Goal: Navigation & Orientation: Find specific page/section

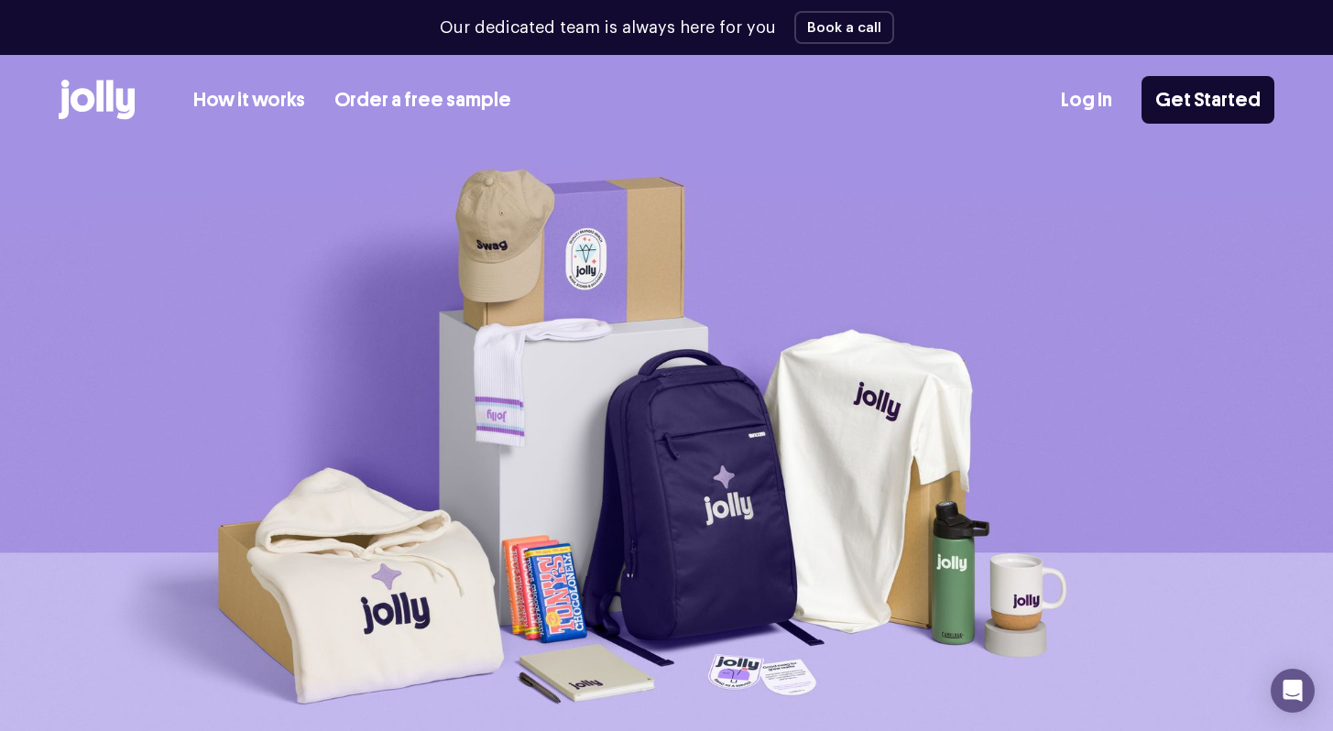
click at [1086, 110] on link "Log In" at bounding box center [1086, 100] width 51 height 30
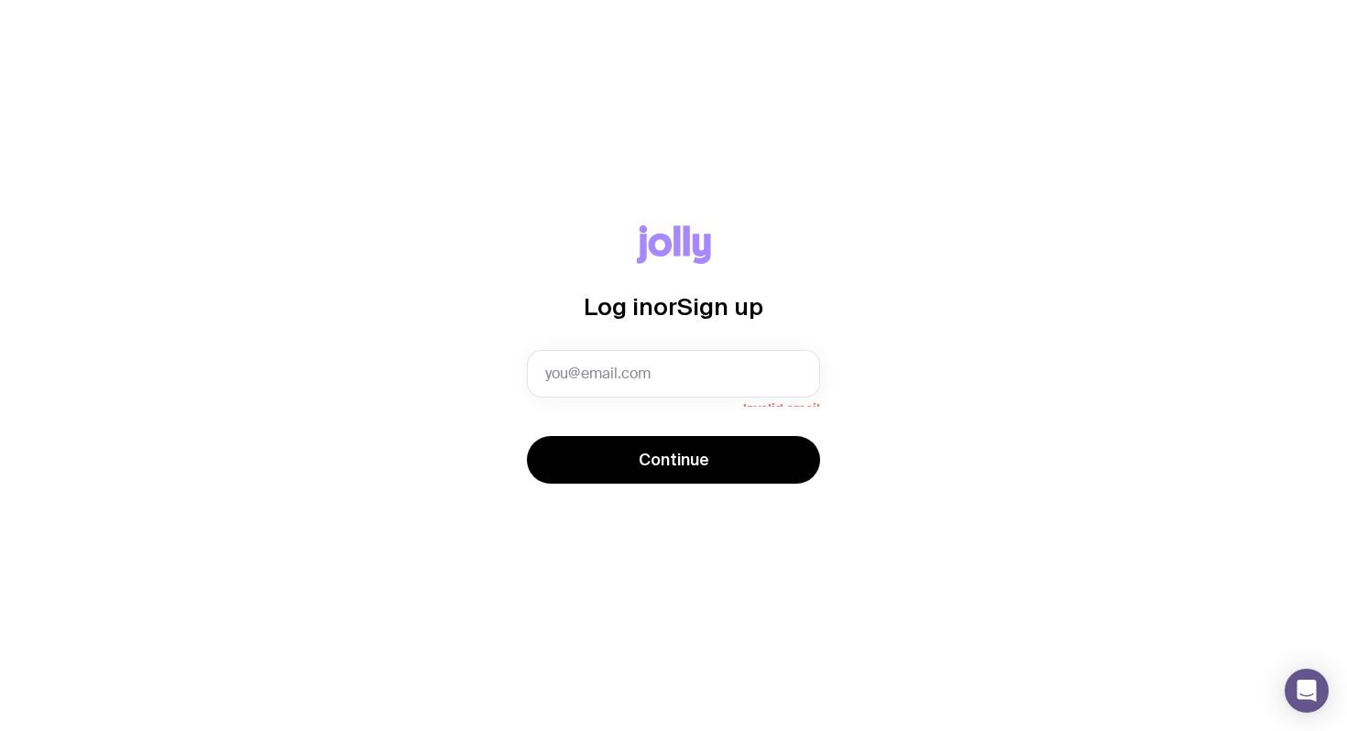
click at [647, 414] on form "Invalid email Continue" at bounding box center [673, 418] width 293 height 137
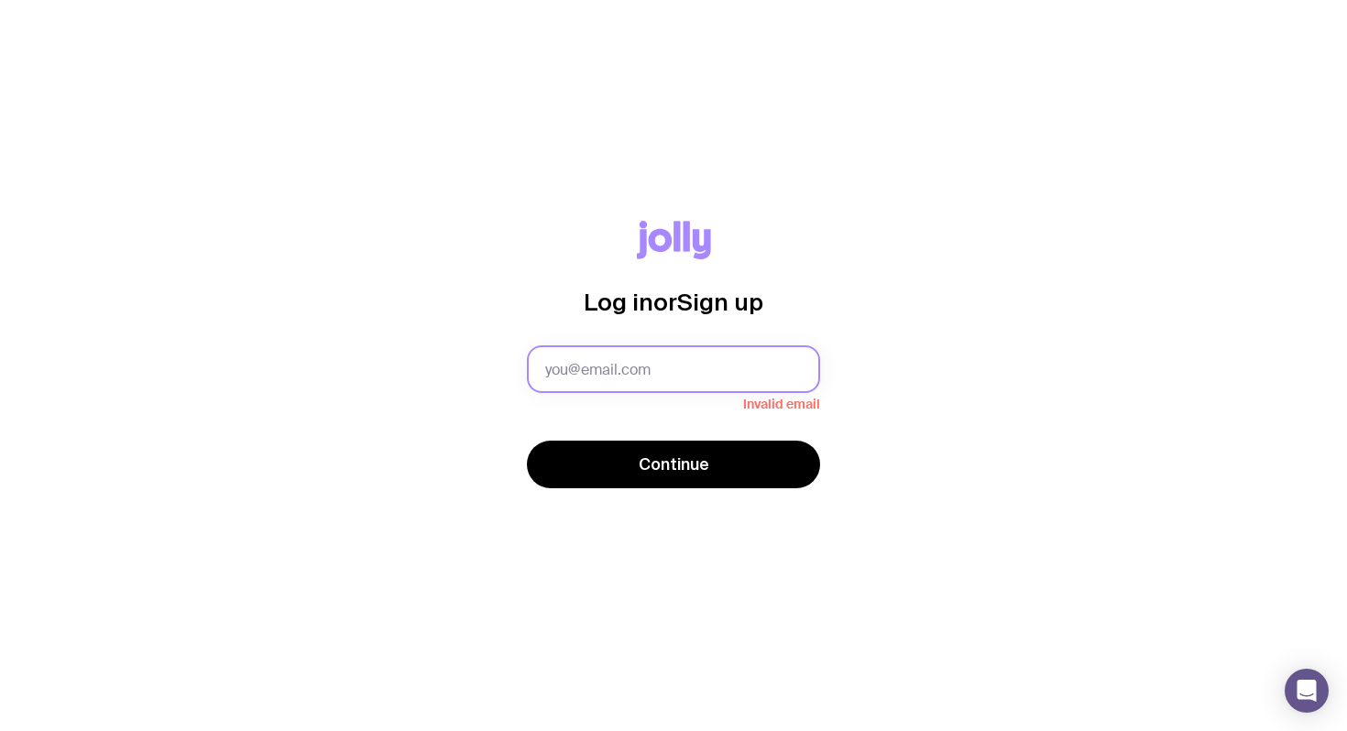
click at [647, 384] on input "text" at bounding box center [673, 369] width 293 height 48
type input "[PERSON_NAME][EMAIL_ADDRESS][DOMAIN_NAME]"
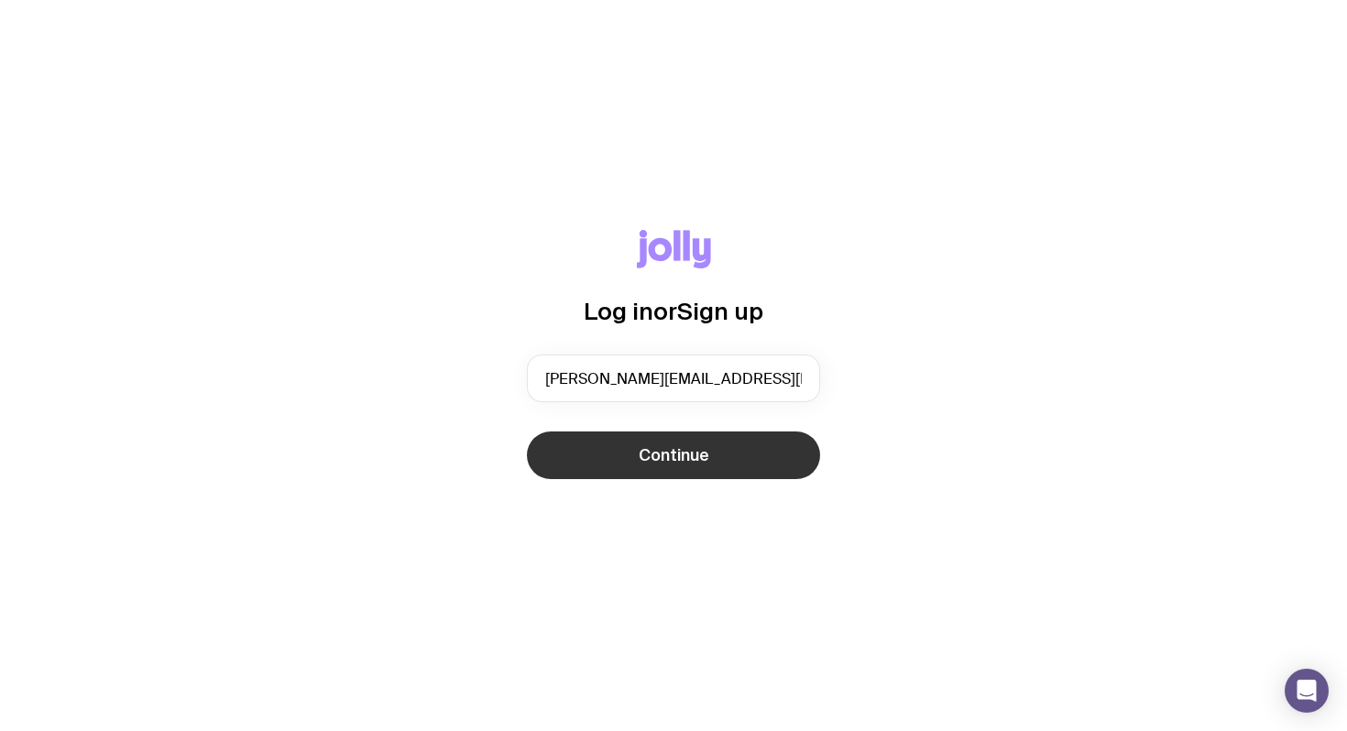
click at [761, 459] on button "Continue" at bounding box center [673, 456] width 293 height 48
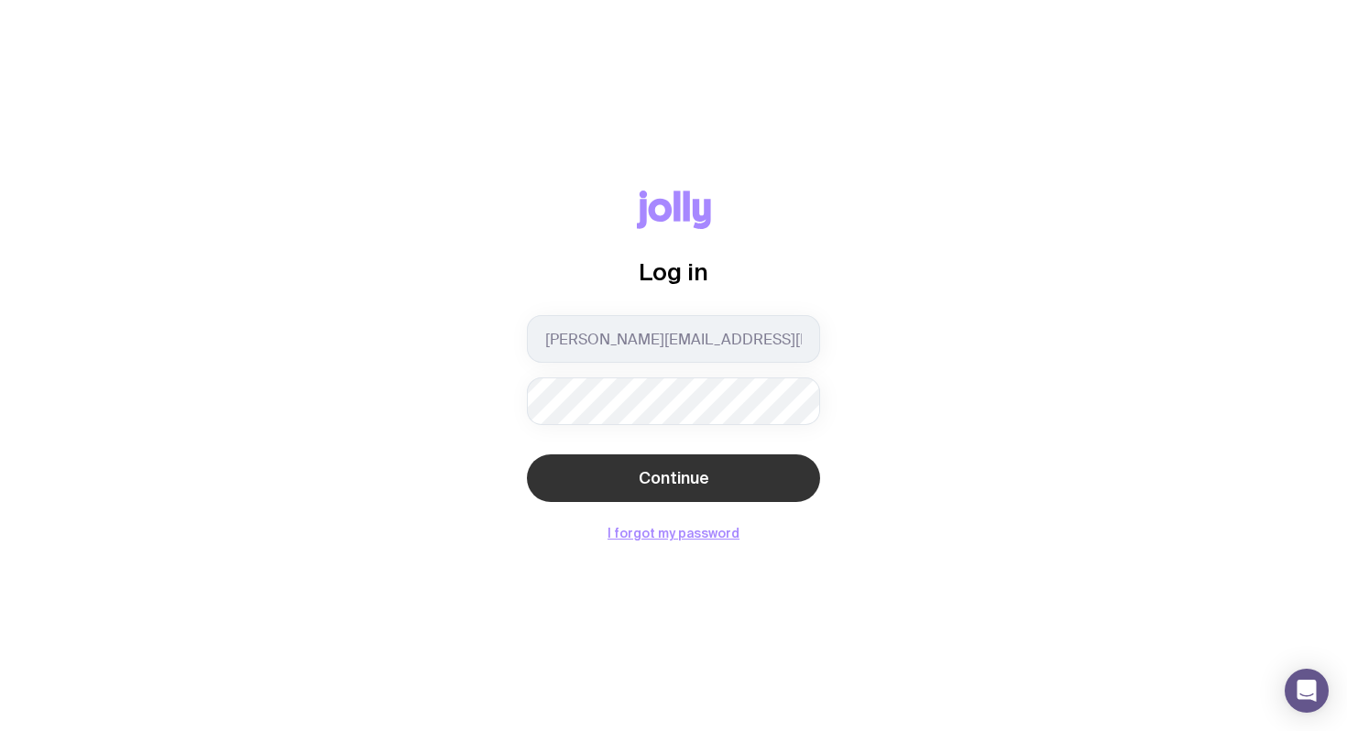
click at [724, 472] on button "Continue" at bounding box center [673, 478] width 293 height 48
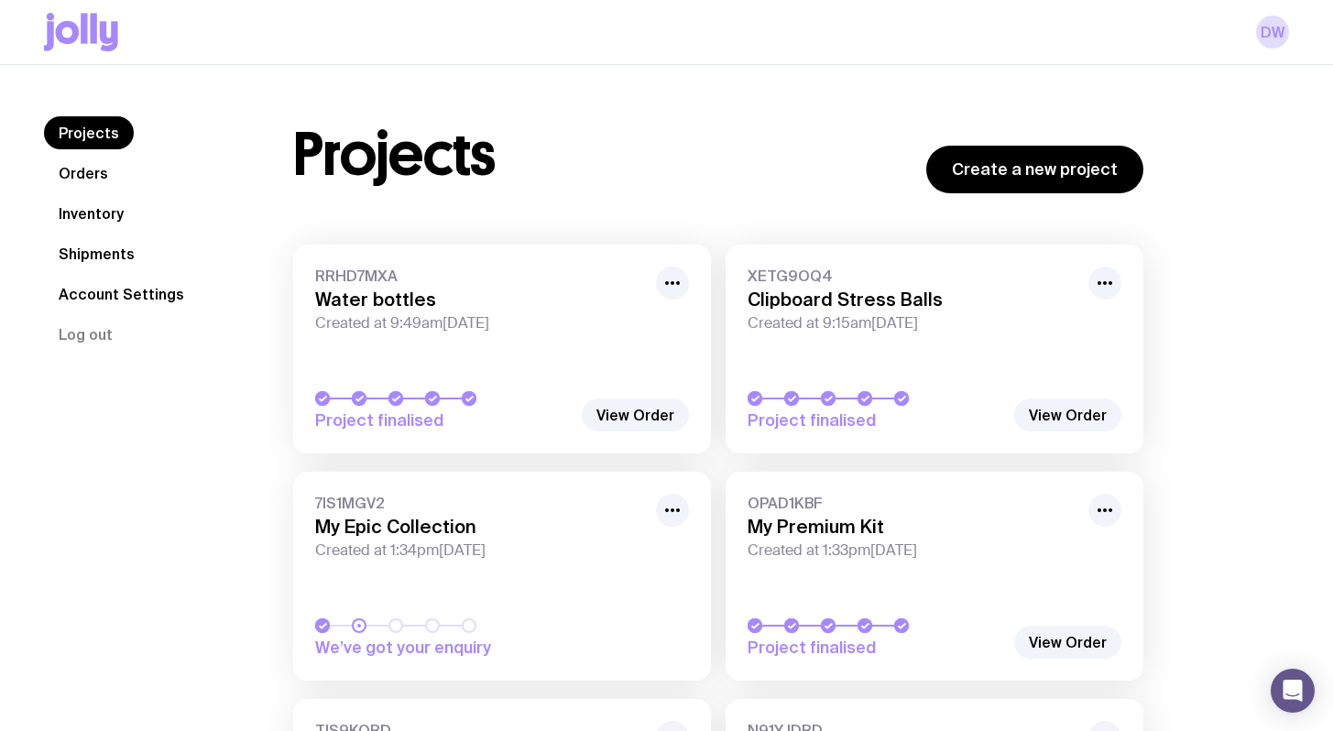
click at [99, 171] on link "Orders" at bounding box center [83, 173] width 79 height 33
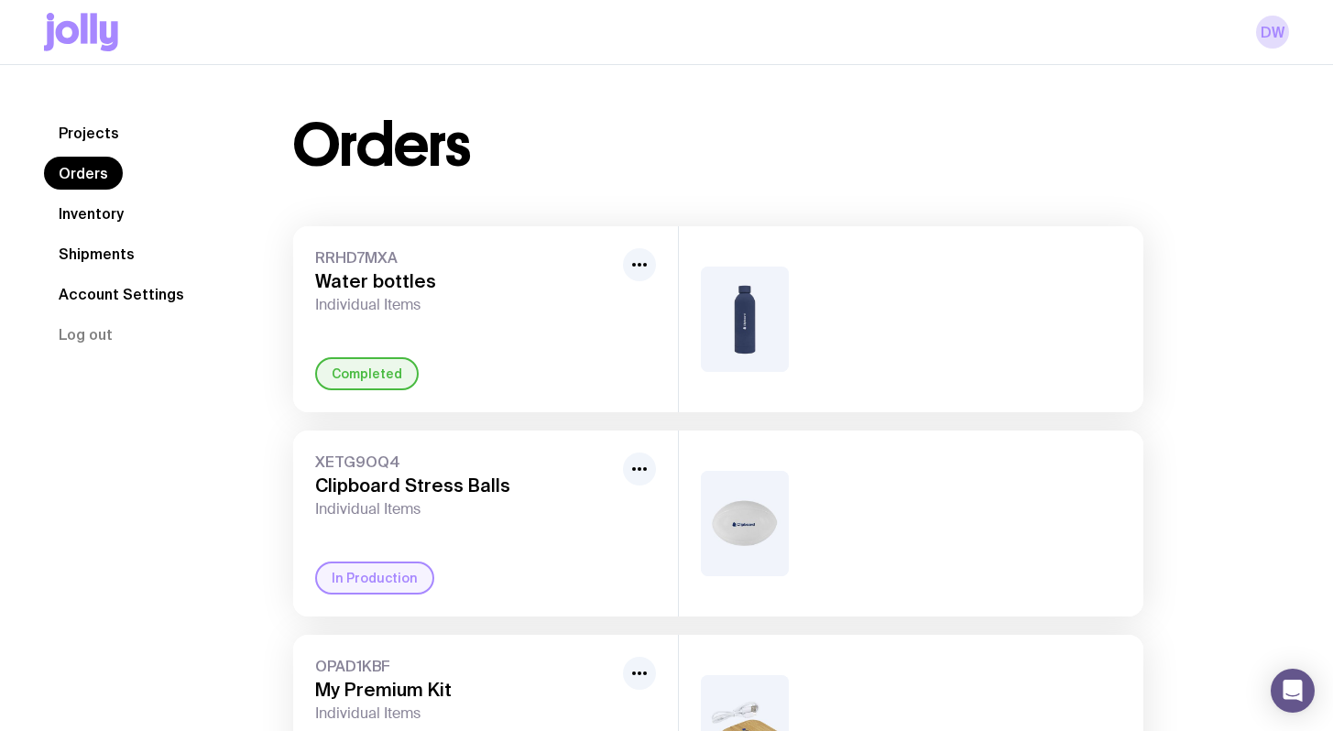
click at [111, 136] on link "Projects" at bounding box center [89, 132] width 90 height 33
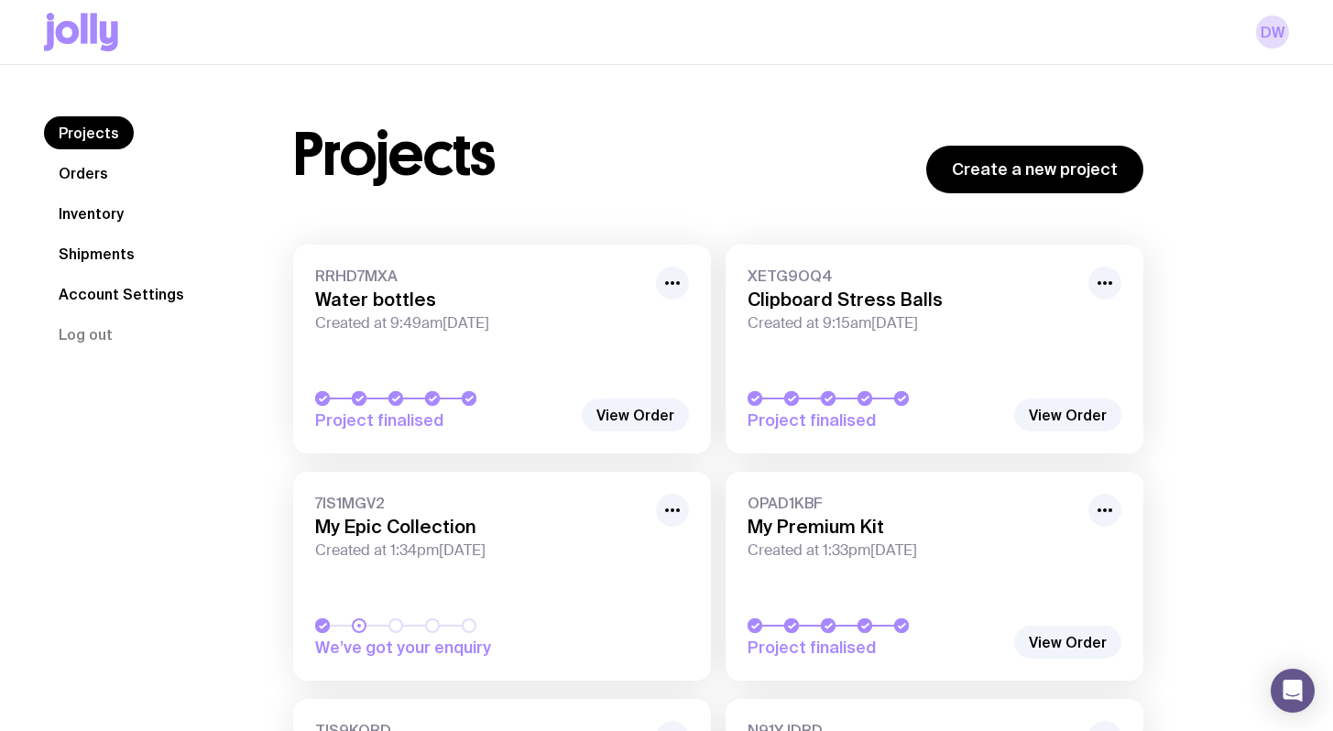
click at [118, 257] on link "Shipments" at bounding box center [96, 253] width 105 height 33
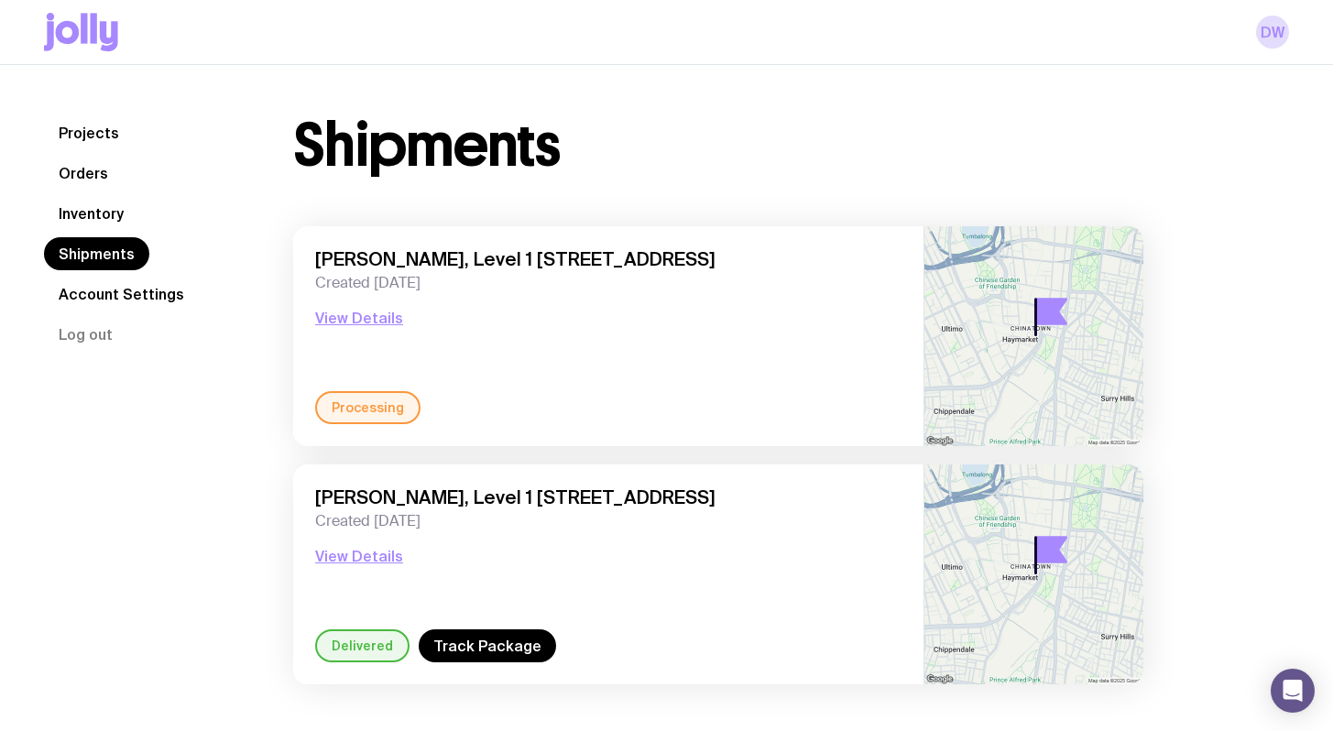
scroll to position [65, 0]
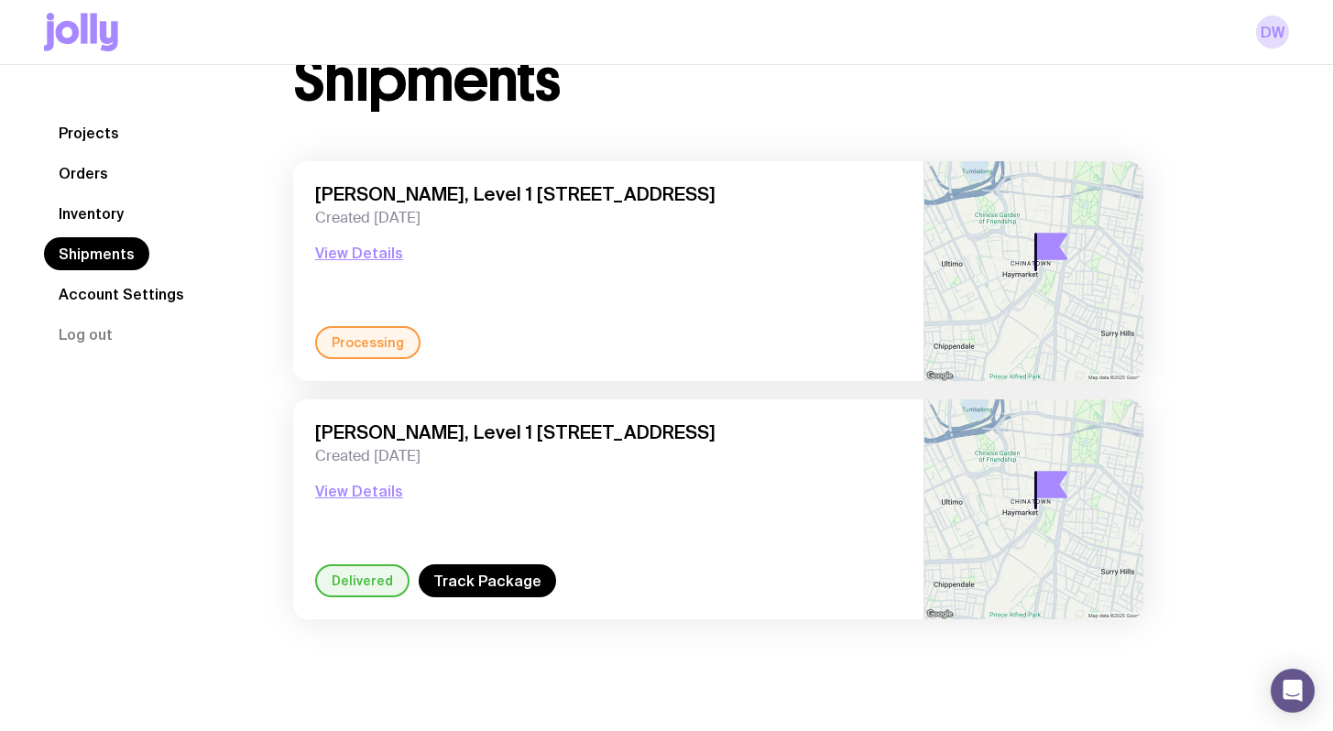
click at [113, 208] on link "Inventory" at bounding box center [91, 213] width 94 height 33
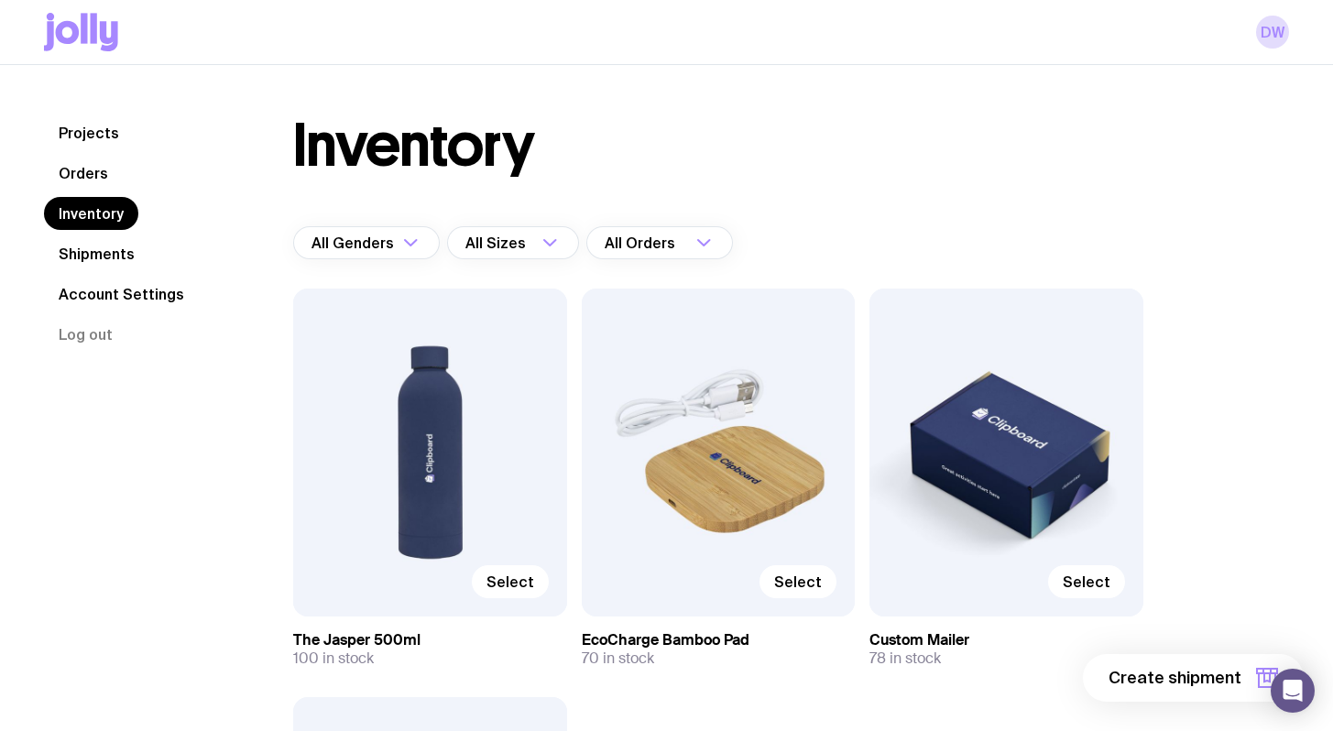
click at [101, 178] on link "Orders" at bounding box center [83, 173] width 79 height 33
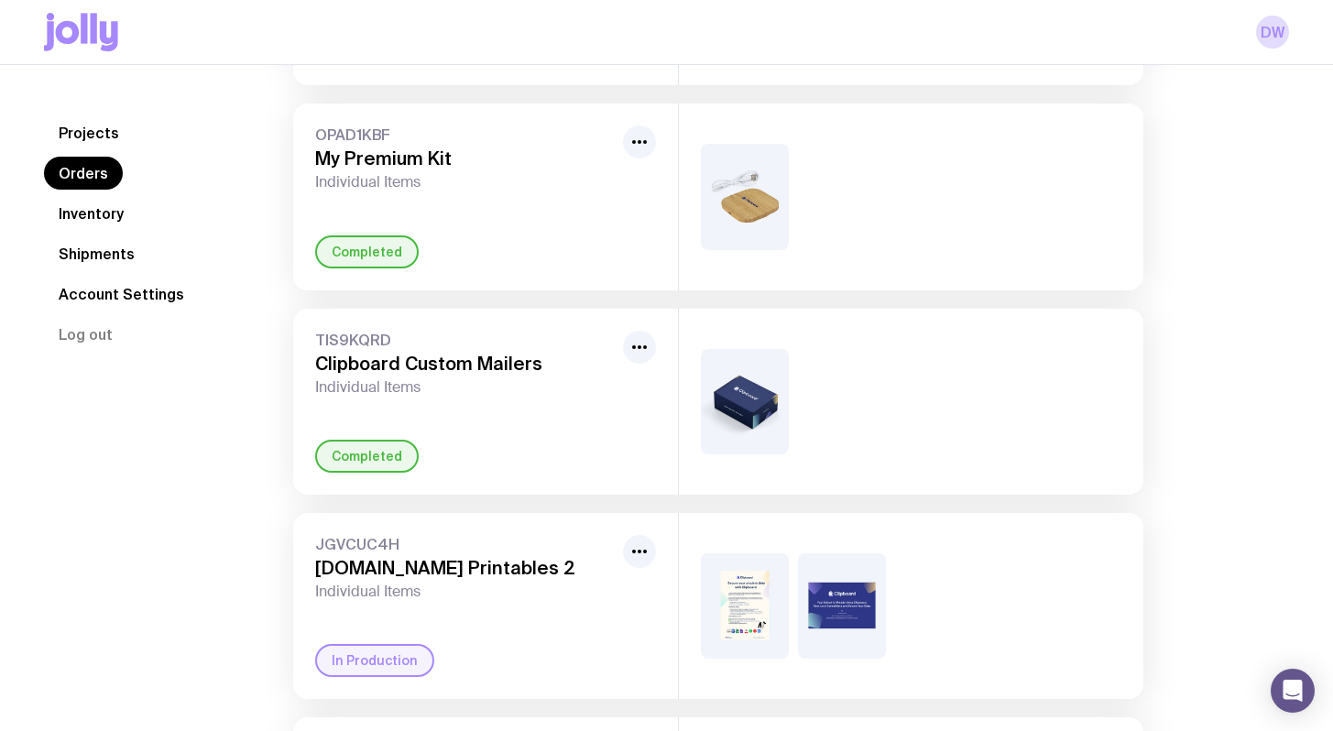
scroll to position [556, 0]
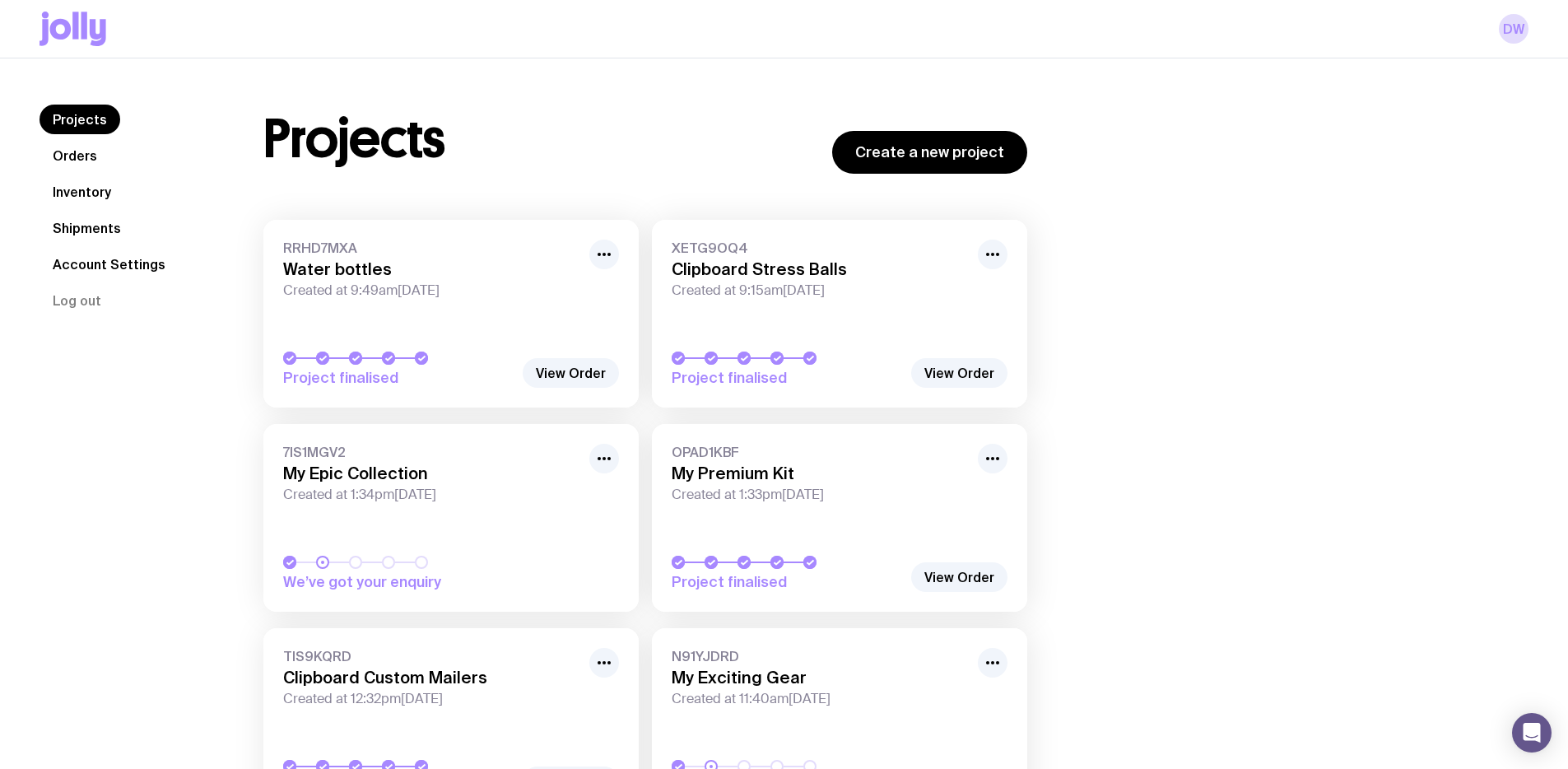
click at [110, 231] on link "Shipments" at bounding box center [86, 227] width 94 height 30
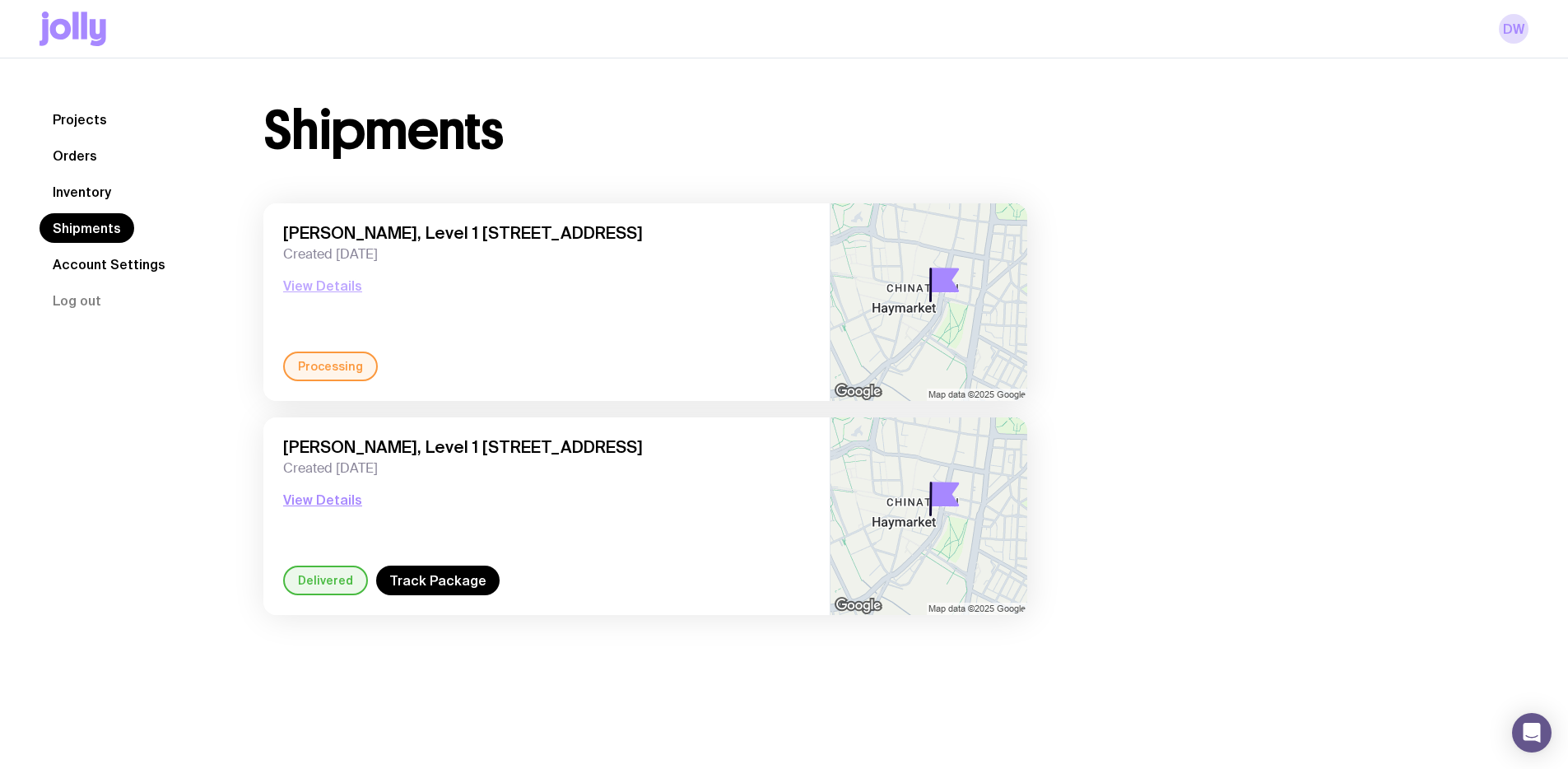
click at [326, 284] on button "View Details" at bounding box center [322, 286] width 79 height 20
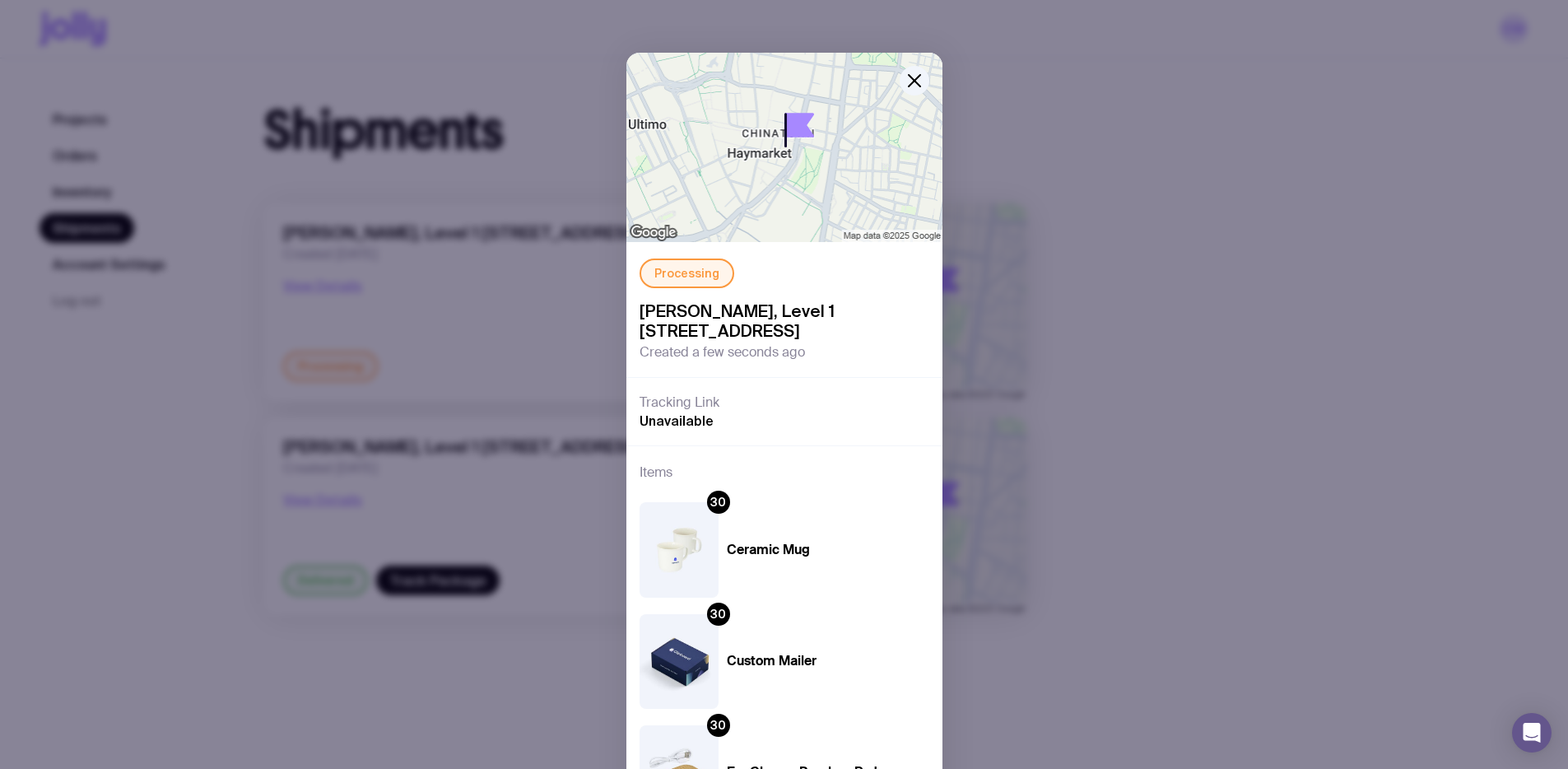
click at [1103, 417] on div "Processing David Weinberger, Level 1 477 pitt street haymarket nsw 2000 austral…" at bounding box center [784, 384] width 1568 height 769
